Goal: Transaction & Acquisition: Purchase product/service

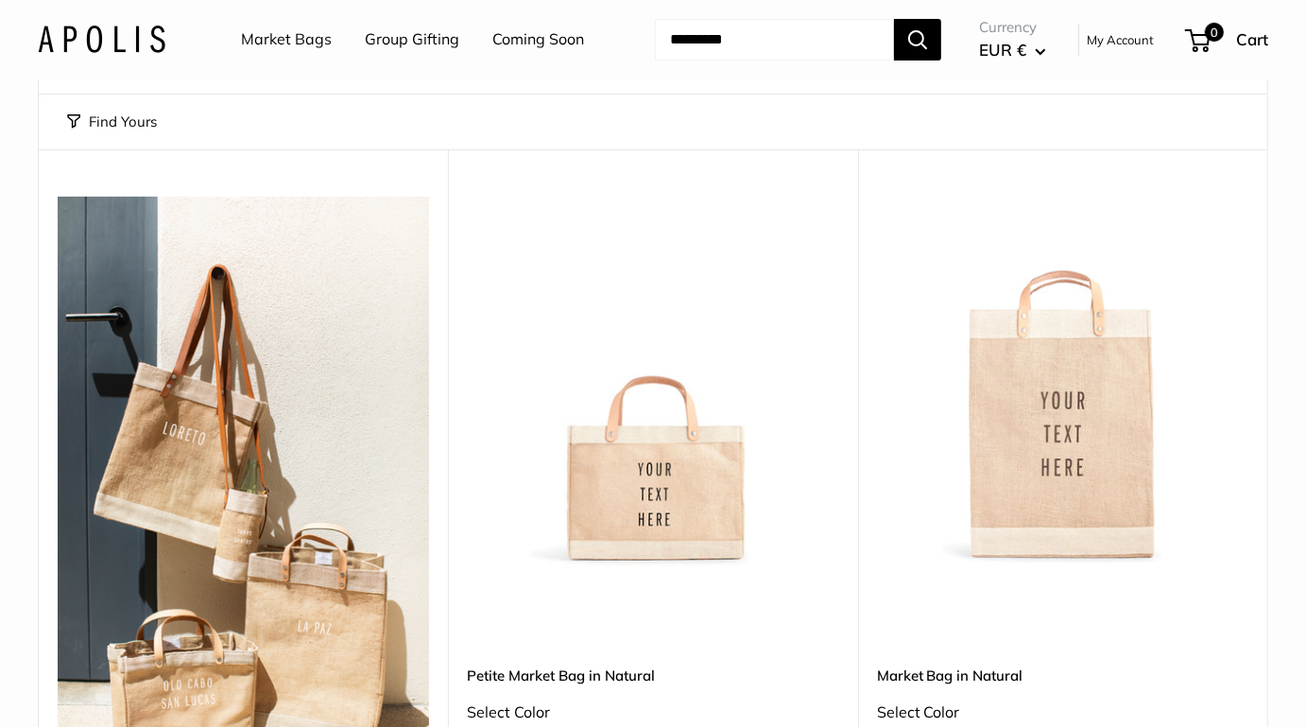
click at [0, 0] on img at bounding box center [0, 0] width 0 height 0
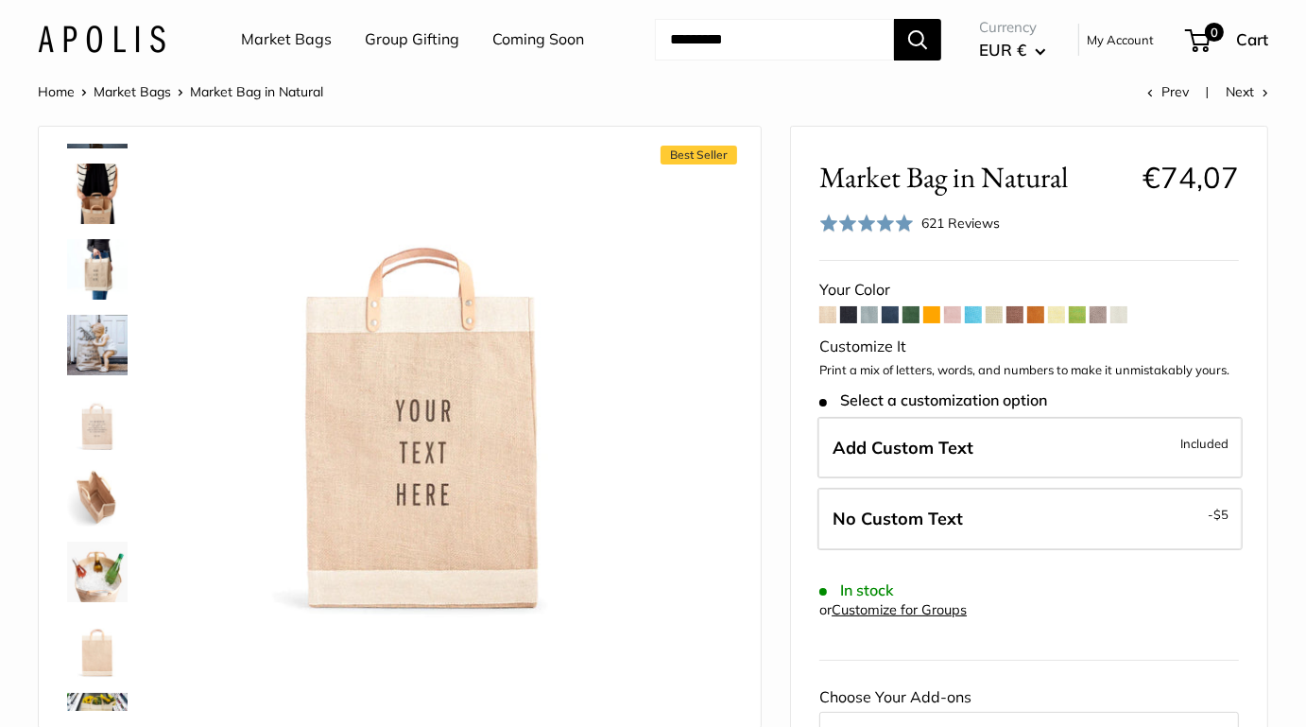
scroll to position [1027, 0]
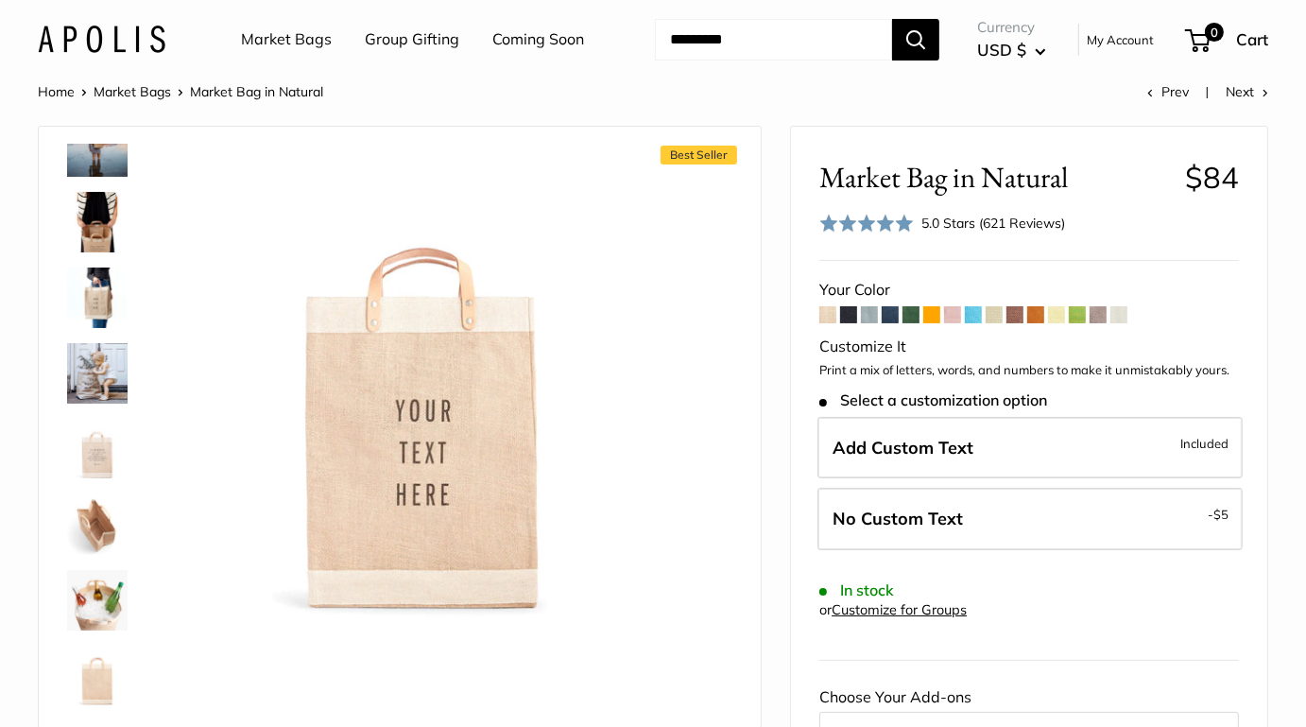
scroll to position [1027, 0]
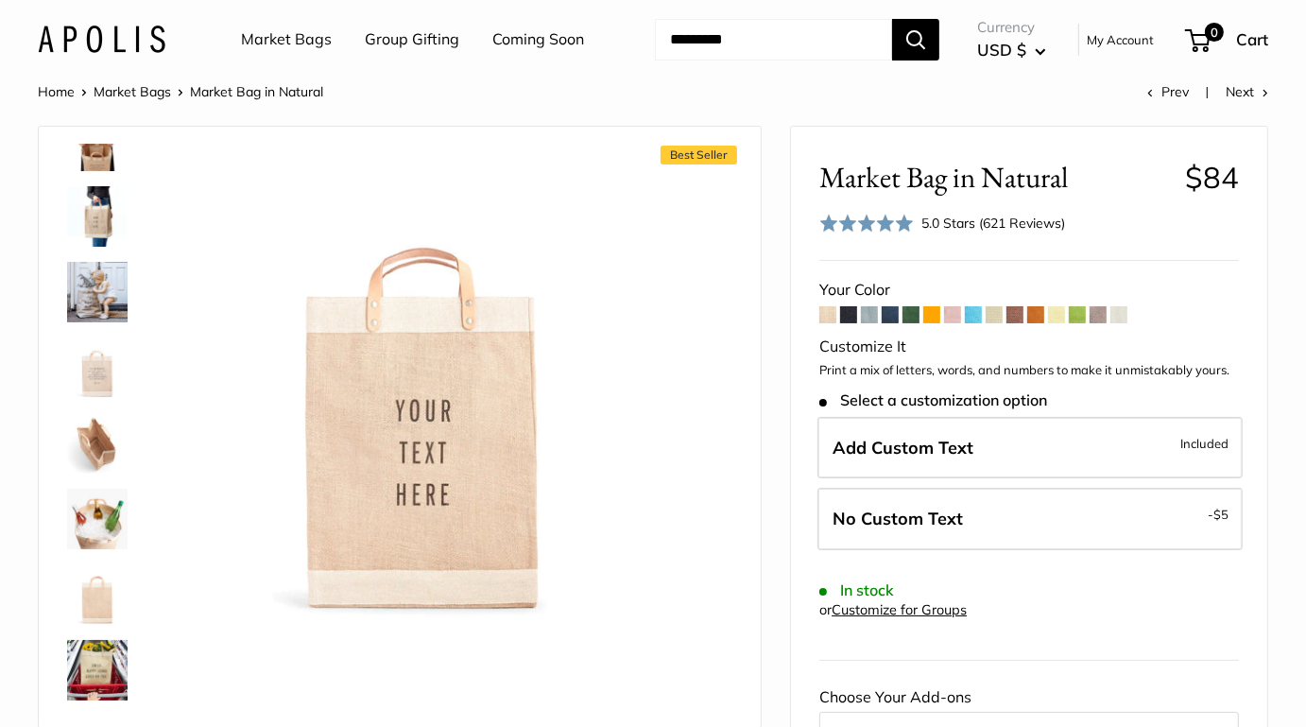
click at [91, 597] on img at bounding box center [97, 594] width 60 height 60
